Goal: Task Accomplishment & Management: Manage account settings

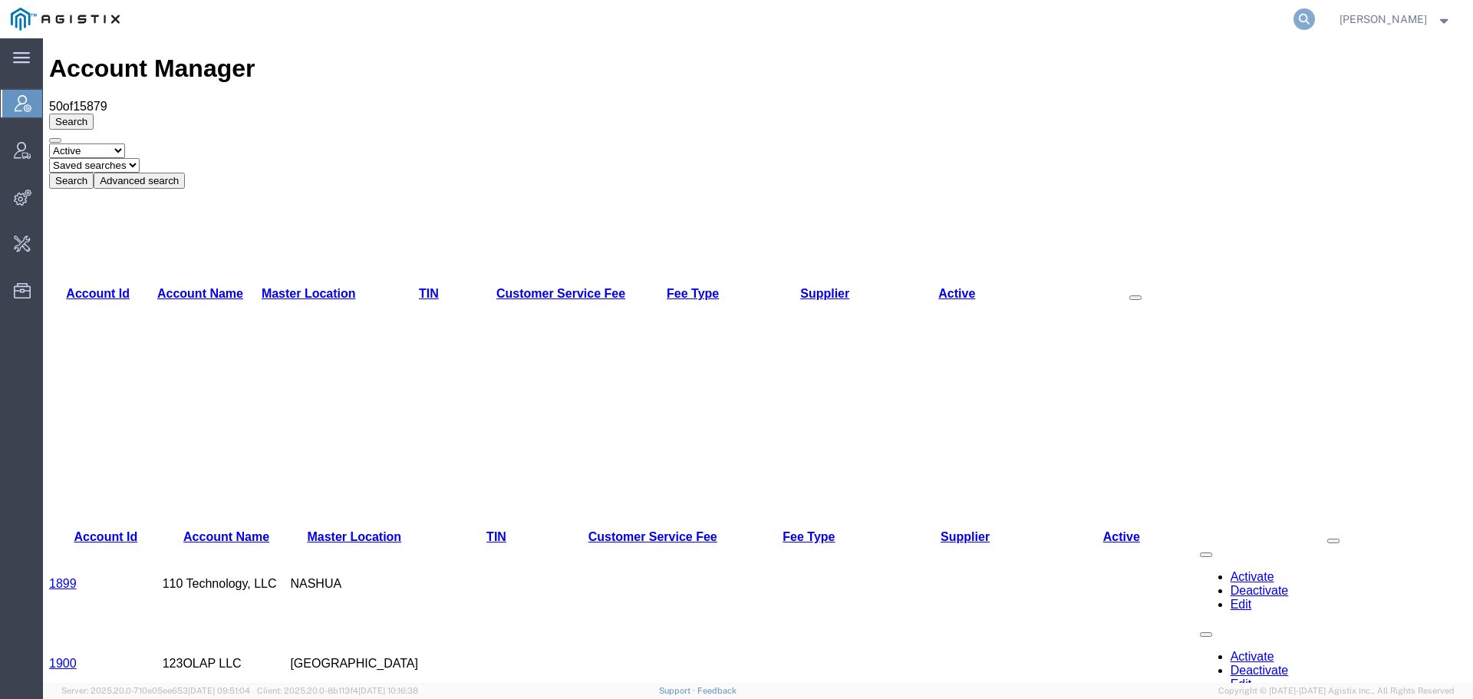
click at [1313, 17] on icon at bounding box center [1303, 18] width 21 height 21
paste input "56981385"
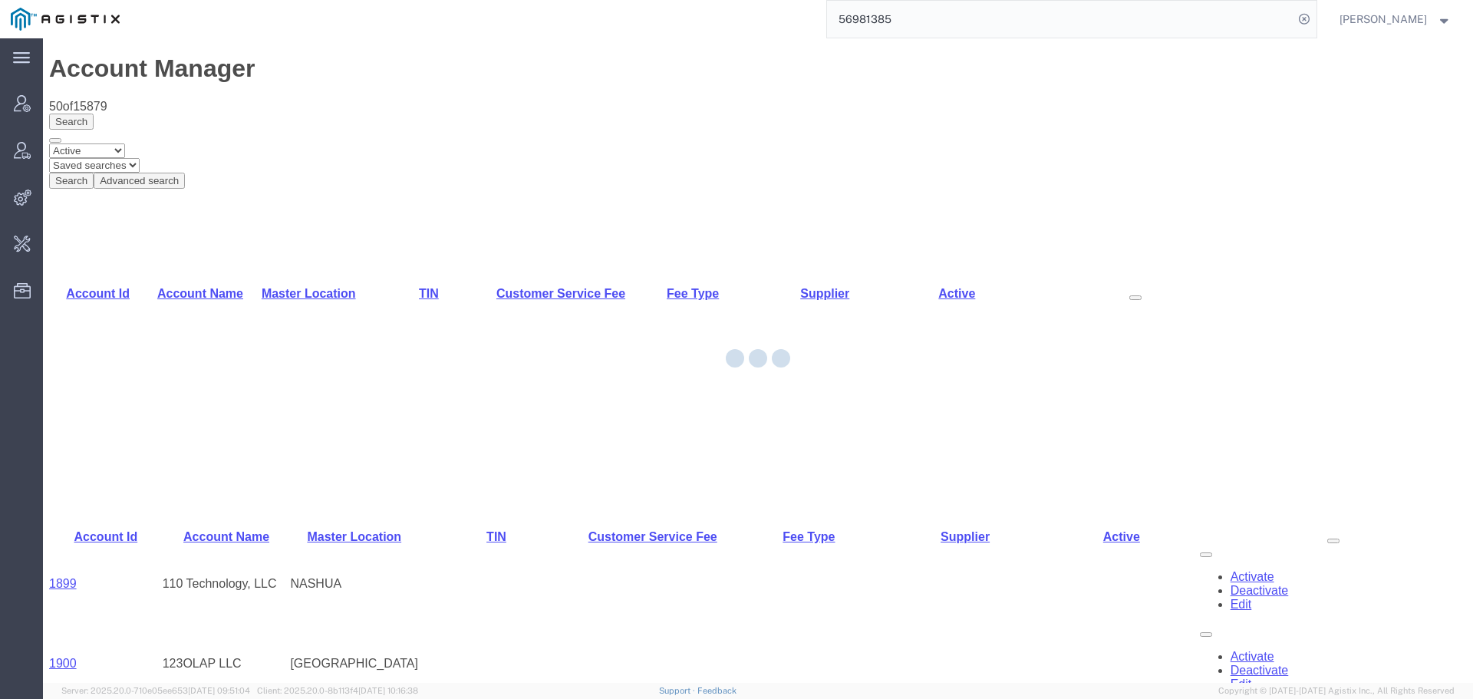
drag, startPoint x: 966, startPoint y: 10, endPoint x: 736, endPoint y: 12, distance: 230.1
click at [739, 12] on div "56981385" at bounding box center [723, 19] width 1186 height 38
type input "offline@pgw"
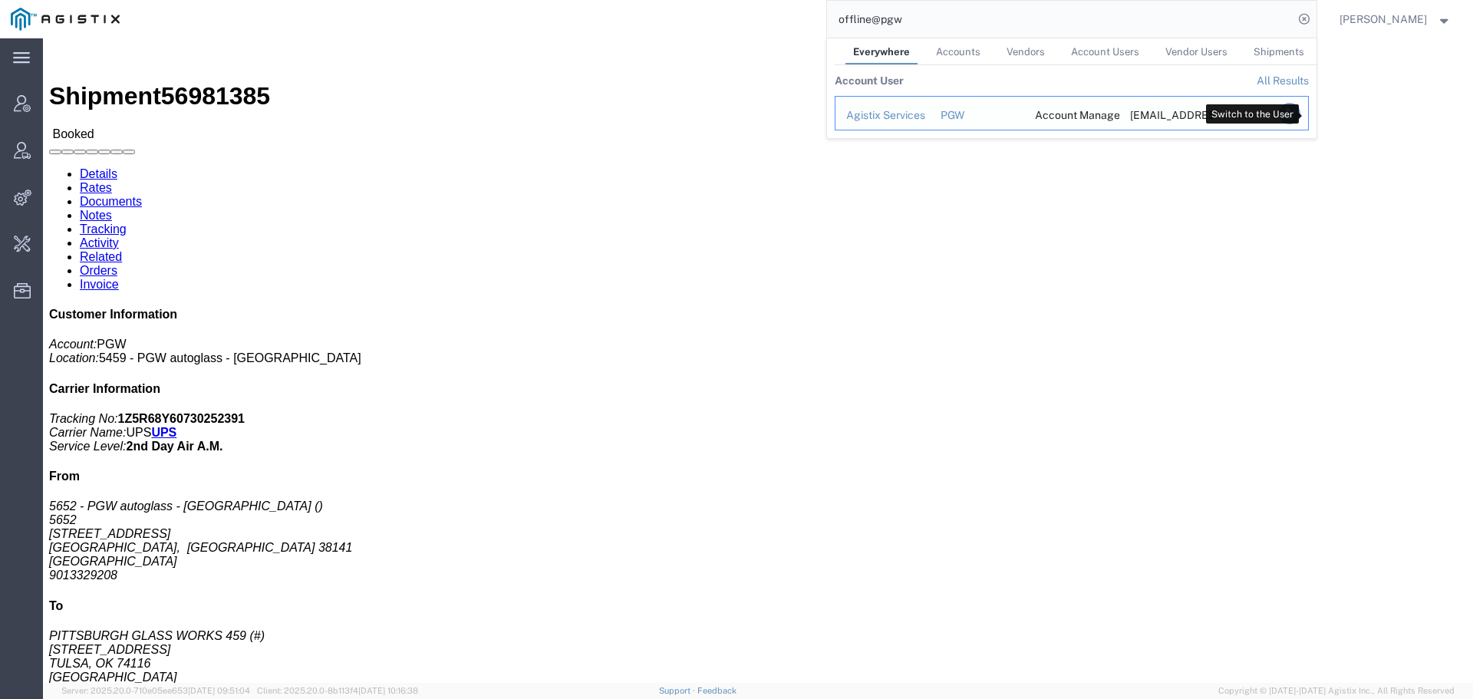
click at [1299, 109] on icon "Search Results" at bounding box center [1288, 113] width 21 height 21
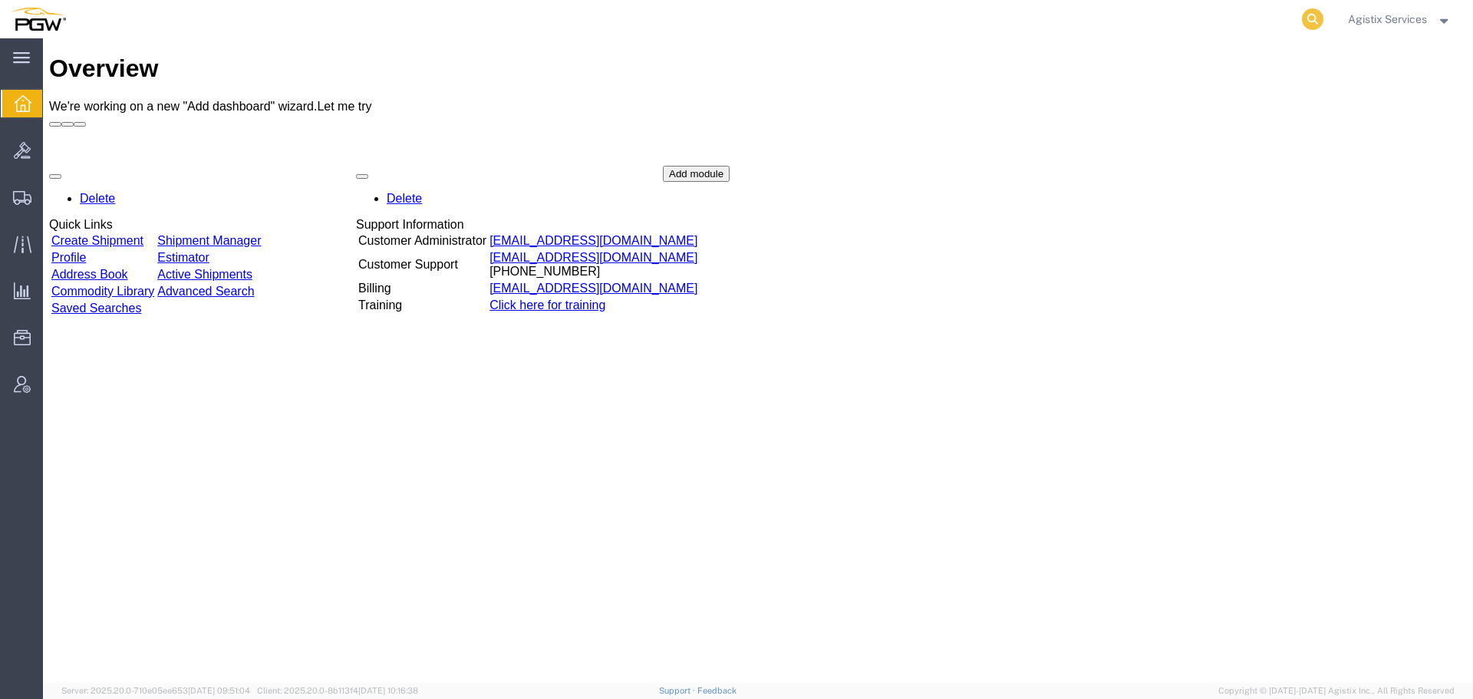
click at [1309, 20] on icon at bounding box center [1312, 18] width 21 height 21
paste input "56981385"
type input "56981385"
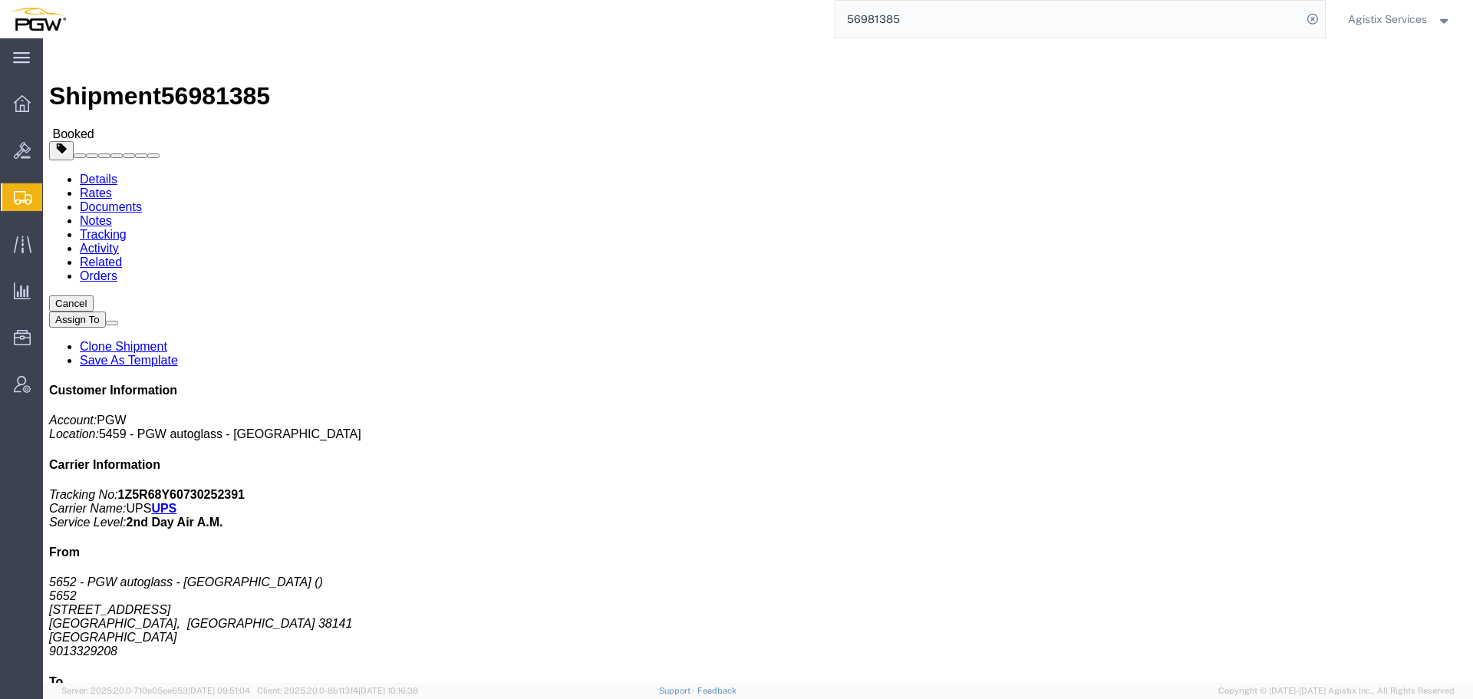
click span "button"
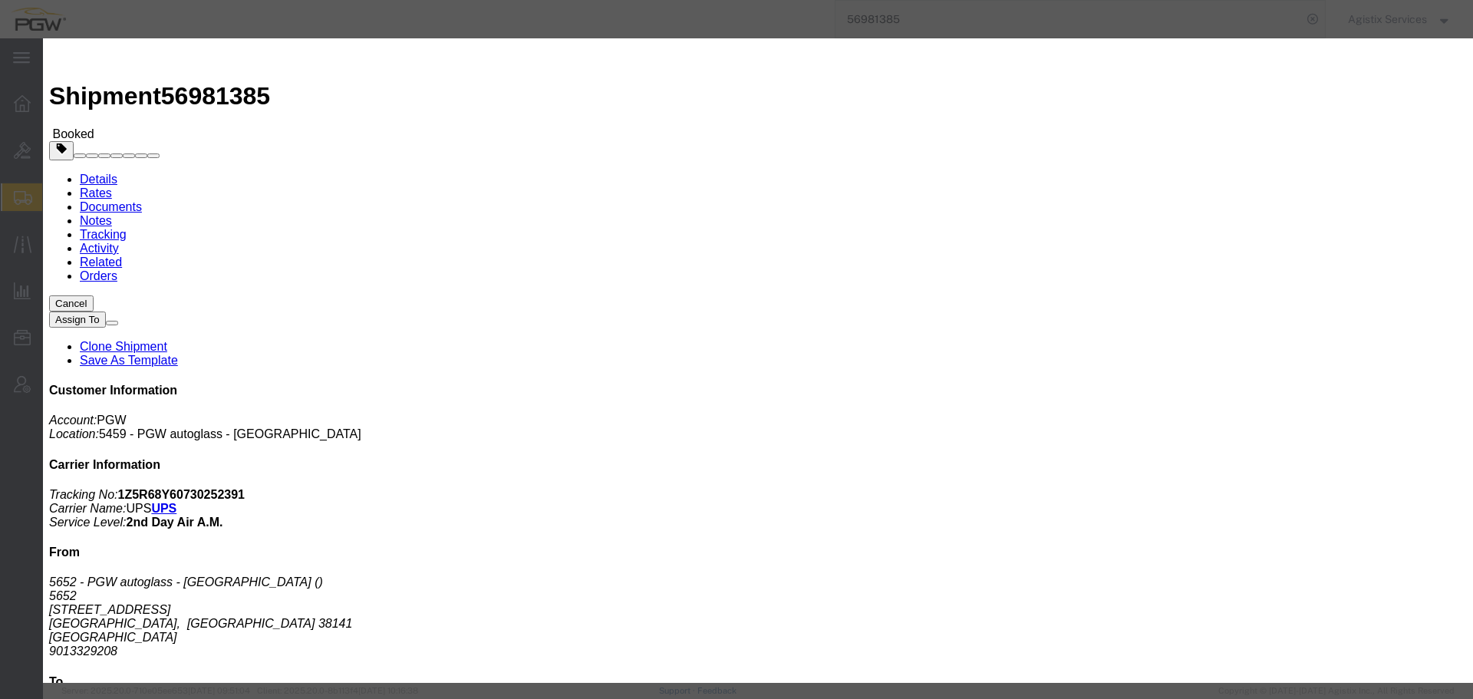
click div "[DATE] 2:00 PM"
click input "2:00 PM"
type input "10:00 a"
click button "Apply"
click div "[DATE] 11:00 AM"
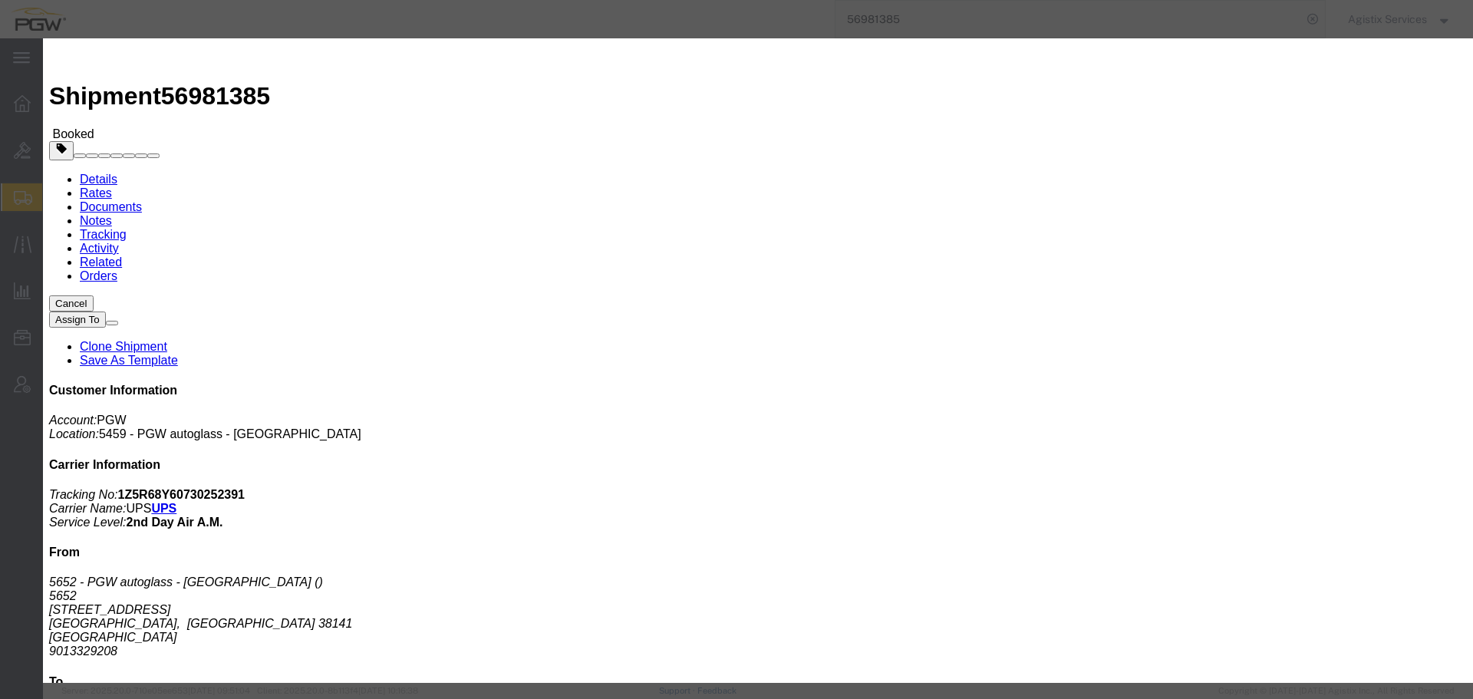
type input "14:00 AM"
drag, startPoint x: 693, startPoint y: 430, endPoint x: 723, endPoint y: 422, distance: 30.3
click button "Apply"
click button "Save"
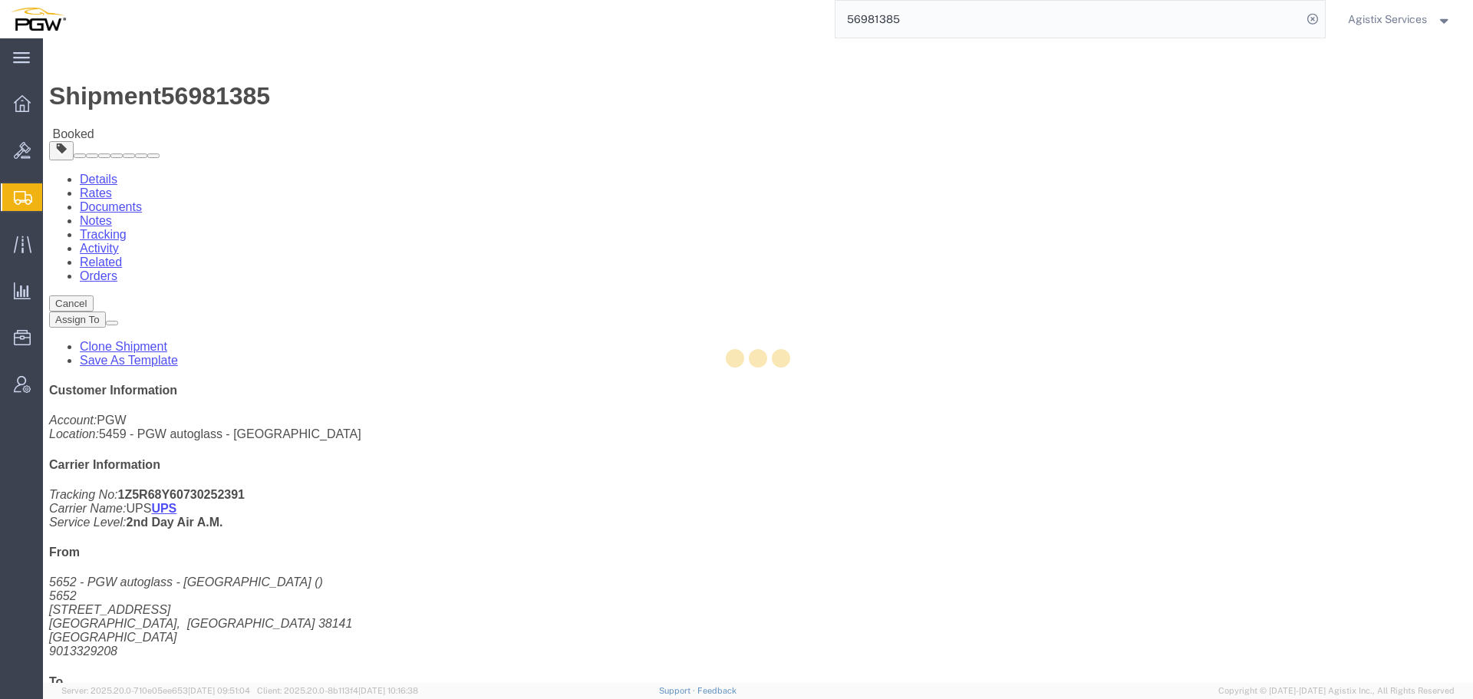
drag, startPoint x: 974, startPoint y: 179, endPoint x: 0, endPoint y: 165, distance: 974.3
click at [974, 179] on div at bounding box center [758, 360] width 1430 height 644
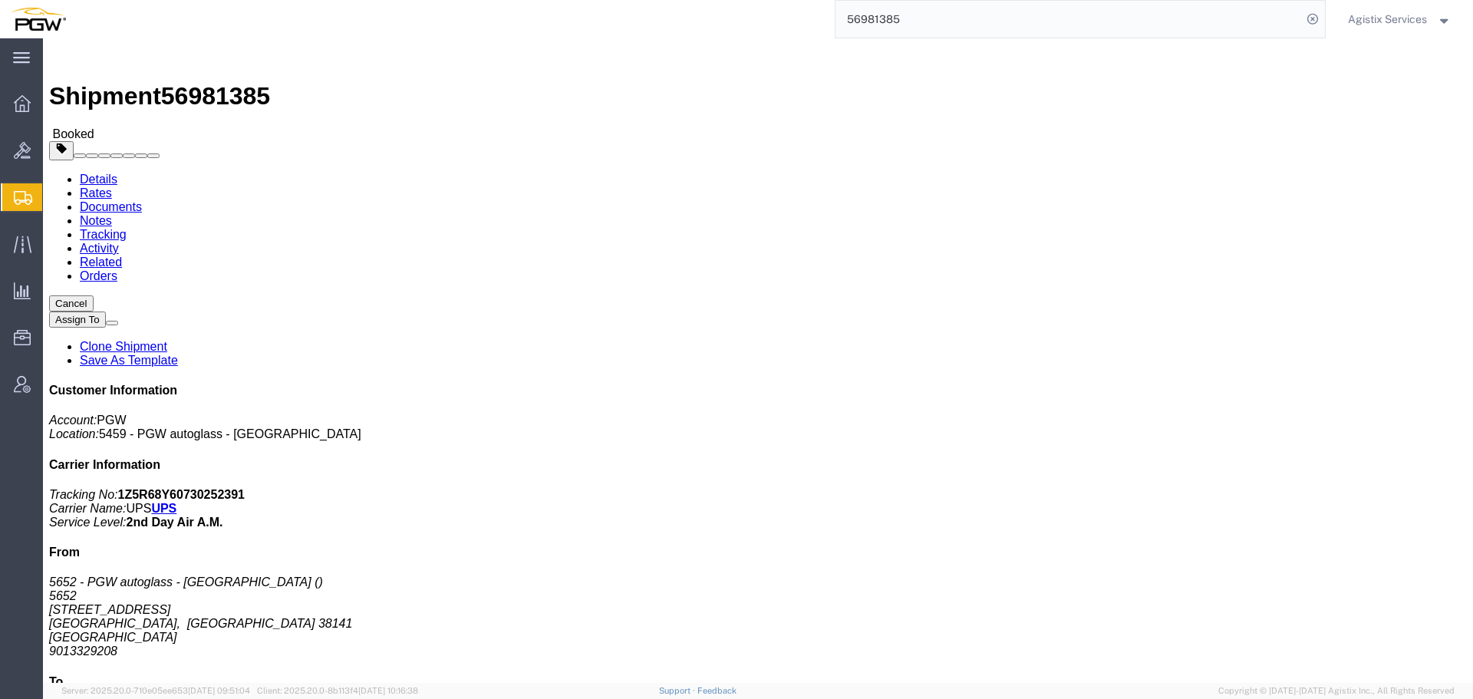
click button "Close"
